Goal: Task Accomplishment & Management: Use online tool/utility

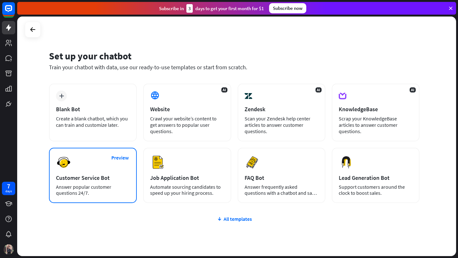
click at [117, 179] on div "Customer Service Bot" at bounding box center [93, 177] width 74 height 7
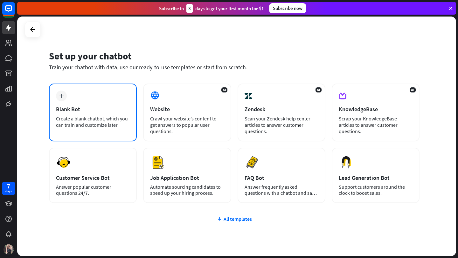
click at [74, 132] on div "plus Blank Bot Create a blank chatbot, which you can train and customize later." at bounding box center [93, 113] width 88 height 58
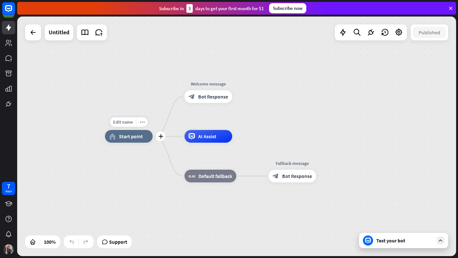
click at [128, 136] on span "Start point" at bounding box center [131, 136] width 24 height 6
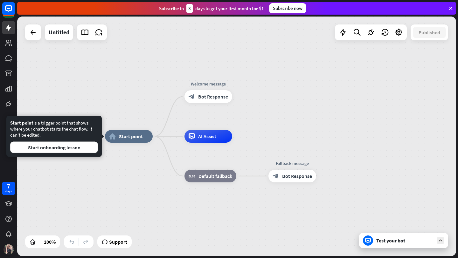
click at [123, 171] on div "Edit name more_horiz home_2 Start point Welcome message block_bot_response Bot …" at bounding box center [324, 256] width 439 height 240
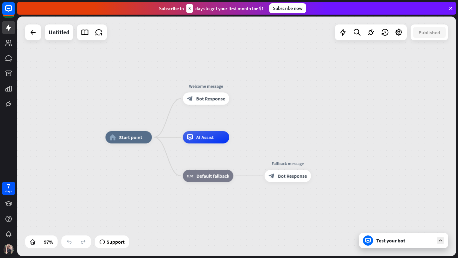
click at [390, 240] on div "Test your bot" at bounding box center [404, 241] width 57 height 6
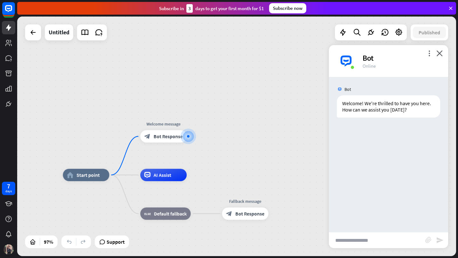
click at [351, 240] on input "text" at bounding box center [377, 240] width 96 height 16
type input "**********"
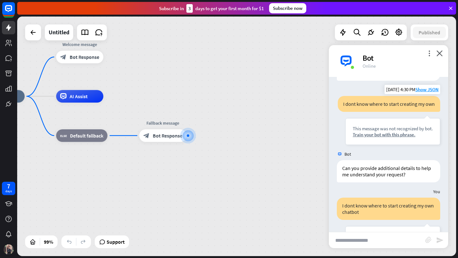
scroll to position [42, 0]
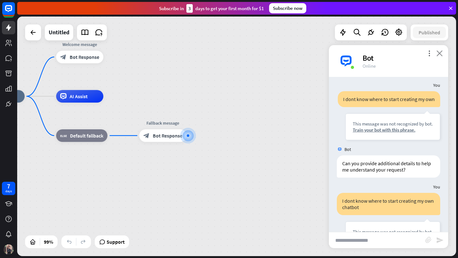
click at [439, 54] on icon "close" at bounding box center [439, 53] width 6 height 6
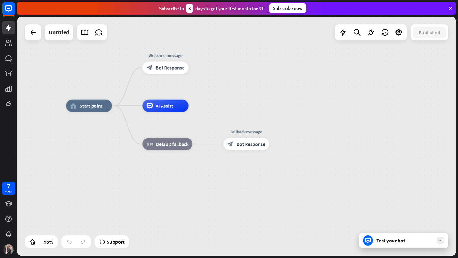
drag, startPoint x: 83, startPoint y: 155, endPoint x: 169, endPoint y: 171, distance: 86.6
click at [169, 171] on div "home_2 Start point Welcome message block_bot_response Bot Response AI Assist bl…" at bounding box center [277, 221] width 422 height 231
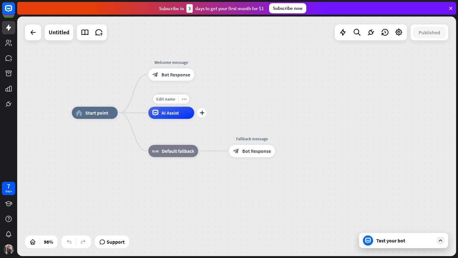
click at [166, 113] on span "AI Assist" at bounding box center [170, 113] width 17 height 6
click at [232, 91] on div "home_2 Start point Welcome message block_bot_response Bot Response Edit name mo…" at bounding box center [236, 137] width 439 height 240
click at [94, 110] on span "Start point" at bounding box center [96, 113] width 23 height 6
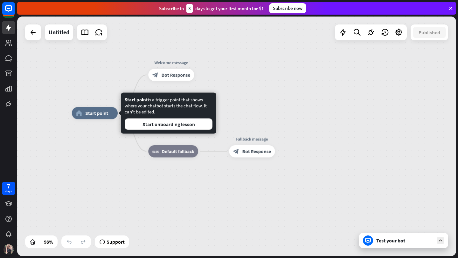
click at [192, 69] on div "Edit name more_horiz plus Welcome message block_bot_response Bot Response" at bounding box center [171, 75] width 46 height 12
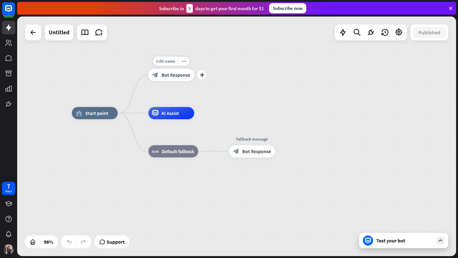
click at [171, 74] on span "Bot Response" at bounding box center [176, 75] width 29 height 6
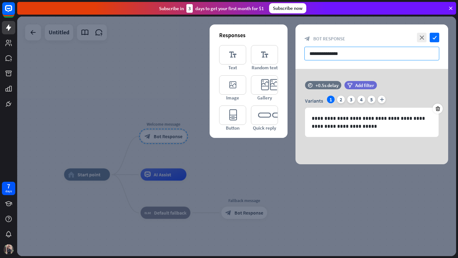
click at [345, 52] on input "**********" at bounding box center [371, 54] width 135 height 14
click at [433, 38] on icon "check" at bounding box center [435, 38] width 10 height 10
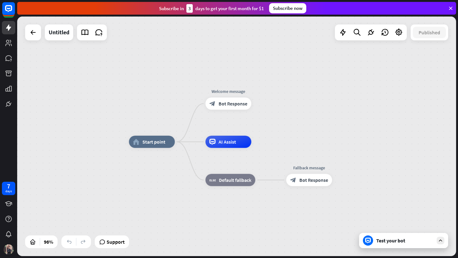
drag, startPoint x: 242, startPoint y: 159, endPoint x: 265, endPoint y: 126, distance: 40.5
click at [265, 126] on div "home_2 Start point Welcome message block_bot_response Bot Response Edit name mo…" at bounding box center [236, 137] width 439 height 240
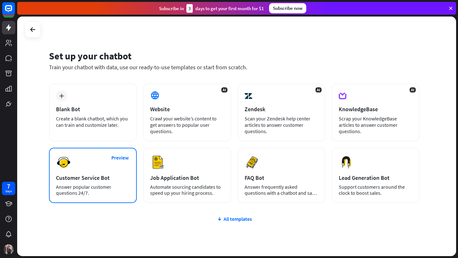
click at [102, 173] on div "Preview Customer Service Bot Answer popular customer questions 24/7." at bounding box center [93, 175] width 88 height 55
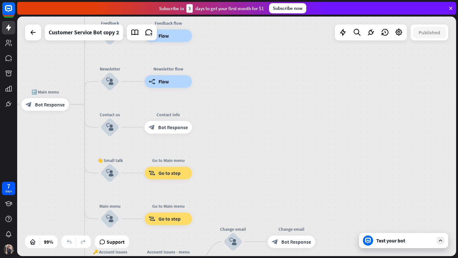
drag, startPoint x: 270, startPoint y: 142, endPoint x: 11, endPoint y: 258, distance: 283.9
click at [11, 258] on div "7 days close Product Help First steps Get started with ChatBot Help Center Foll…" at bounding box center [229, 129] width 458 height 258
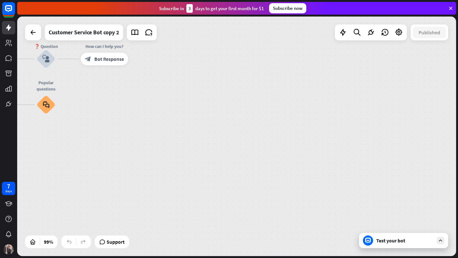
drag, startPoint x: 206, startPoint y: 190, endPoint x: 27, endPoint y: 257, distance: 190.9
click at [27, 257] on div "home_2 Start point Welcome message block_bot_response Bot Response 🔙 Main menu …" at bounding box center [237, 138] width 441 height 242
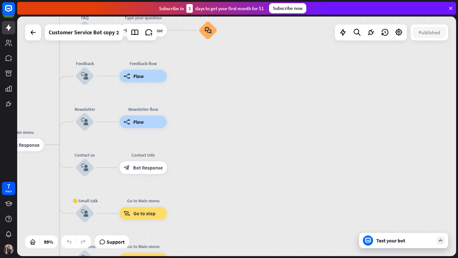
drag, startPoint x: 195, startPoint y: 93, endPoint x: 458, endPoint y: -28, distance: 288.8
click at [458, 0] on html "7 days close Product Help First steps Get started with ChatBot Help Center Foll…" at bounding box center [229, 129] width 458 height 258
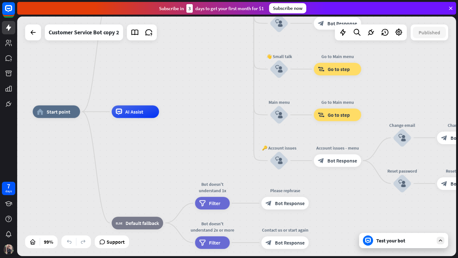
drag, startPoint x: 94, startPoint y: 152, endPoint x: 204, endPoint y: 55, distance: 146.2
click at [204, 55] on div "home_2 Start point Welcome message block_bot_response Bot Response 🔙 Main menu …" at bounding box center [236, 137] width 439 height 240
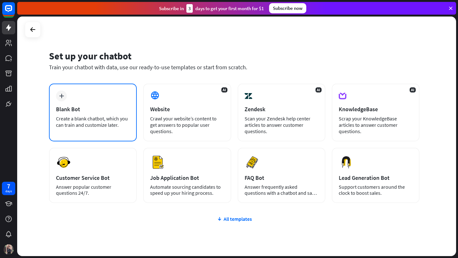
click at [68, 100] on div "plus Blank Bot Create a blank chatbot, which you can train and customize later." at bounding box center [93, 113] width 88 height 58
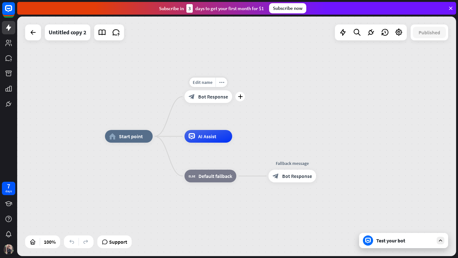
click at [191, 99] on icon "block_bot_response" at bounding box center [192, 96] width 6 height 6
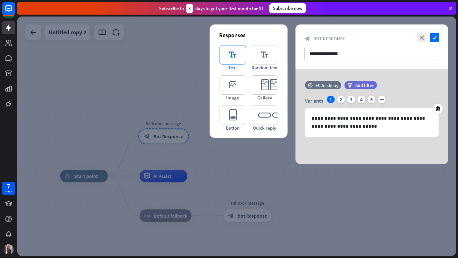
click at [231, 63] on icon "editor_text" at bounding box center [232, 54] width 27 height 19
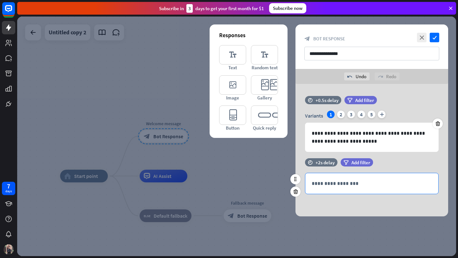
click at [334, 186] on p "**********" at bounding box center [372, 184] width 120 height 8
click at [337, 114] on div "2" at bounding box center [341, 115] width 8 height 8
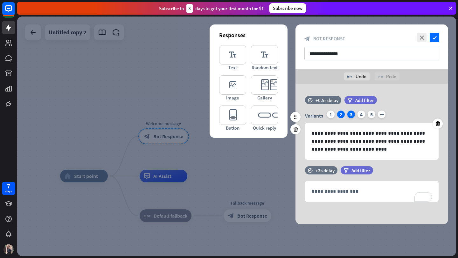
click at [348, 114] on div "3" at bounding box center [351, 115] width 8 height 8
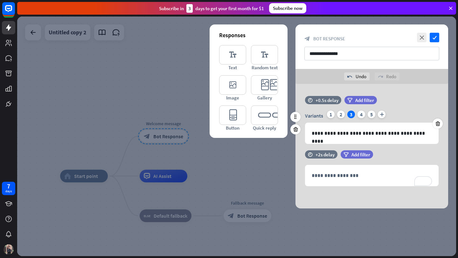
click at [354, 114] on div "3" at bounding box center [351, 115] width 8 height 8
click at [361, 114] on div "4" at bounding box center [361, 115] width 8 height 8
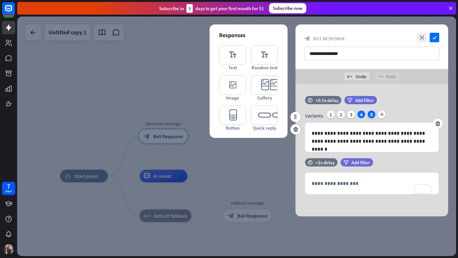
click at [373, 113] on div "5" at bounding box center [372, 115] width 8 height 8
click at [433, 38] on icon "check" at bounding box center [435, 38] width 10 height 10
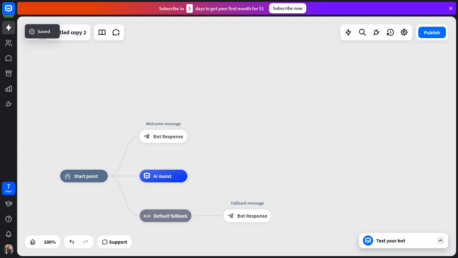
click at [237, 165] on div "home_2 Start point Welcome message block_bot_response Bot Response AI Assist bl…" at bounding box center [236, 137] width 439 height 240
click at [194, 135] on icon "plus" at bounding box center [195, 136] width 5 height 4
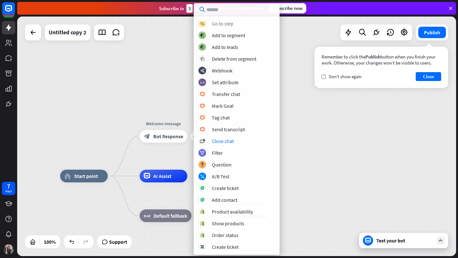
scroll to position [120, 0]
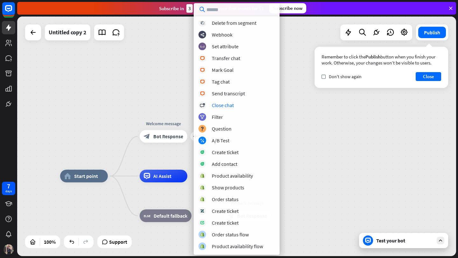
click at [316, 137] on div "home_2 Start point plus Welcome message block_bot_response Bot Response AI Assi…" at bounding box center [236, 137] width 439 height 240
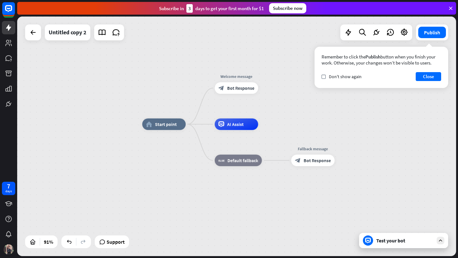
drag, startPoint x: 208, startPoint y: 159, endPoint x: 283, endPoint y: 123, distance: 83.8
click at [283, 123] on div "home_2 Start point Welcome message block_bot_response Bot Response AI Assist bl…" at bounding box center [236, 137] width 439 height 240
